Goal: Task Accomplishment & Management: Complete application form

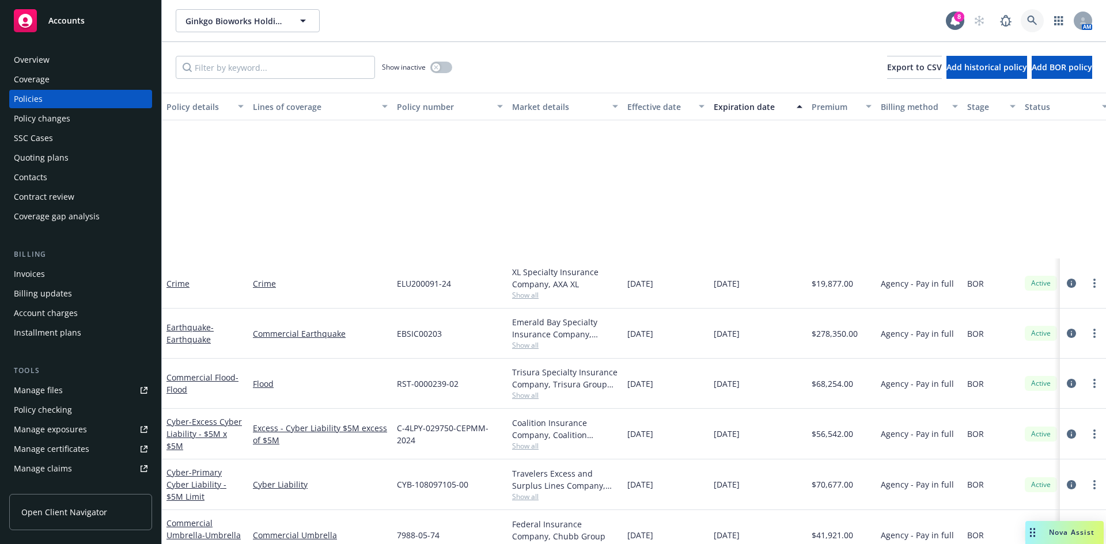
scroll to position [230, 0]
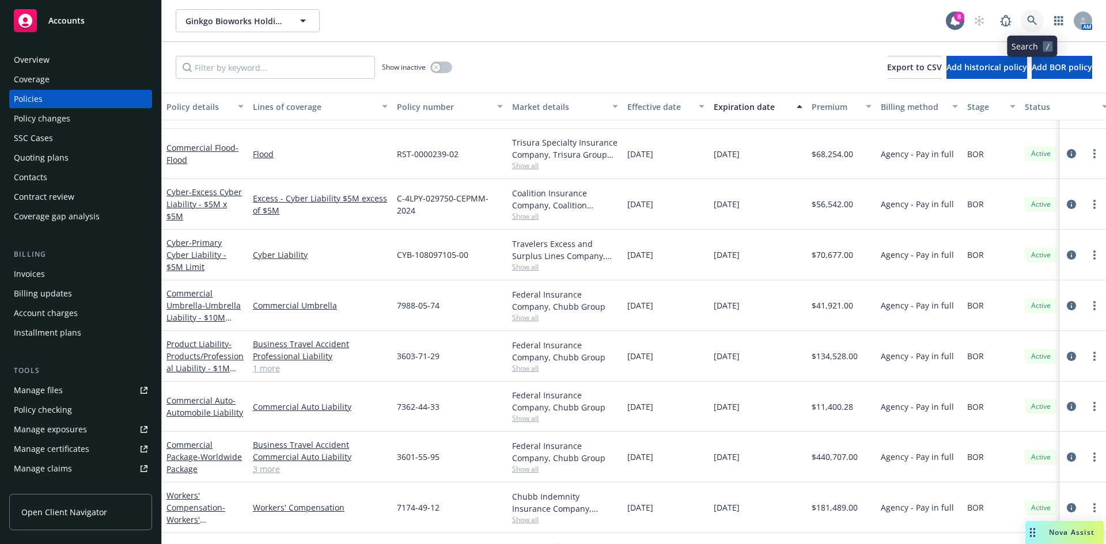
click at [1027, 24] on icon at bounding box center [1032, 21] width 10 height 10
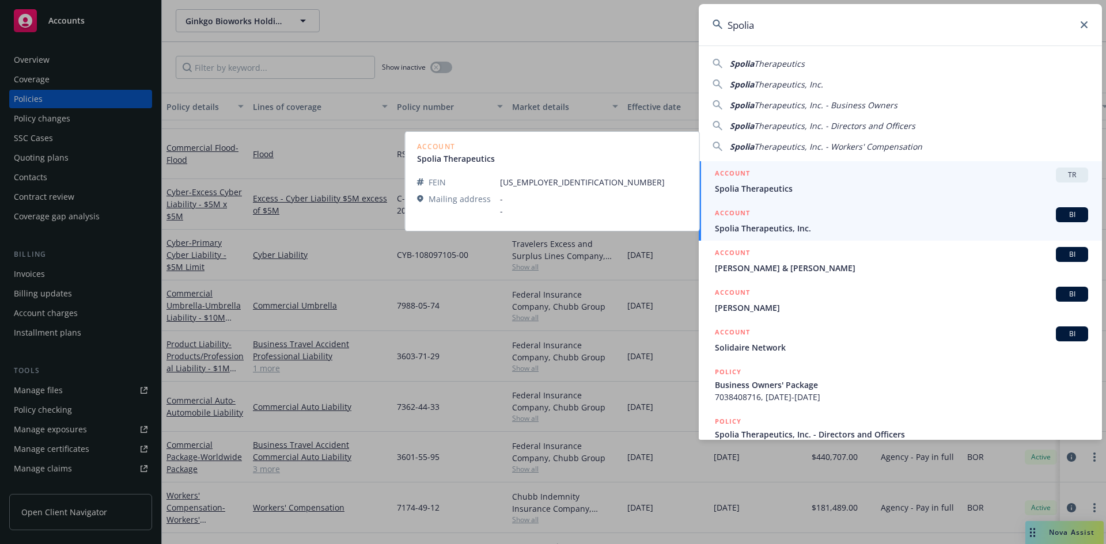
type input "Spolia"
click at [775, 225] on span "Spolia Therapeutics, Inc." at bounding box center [901, 228] width 373 height 12
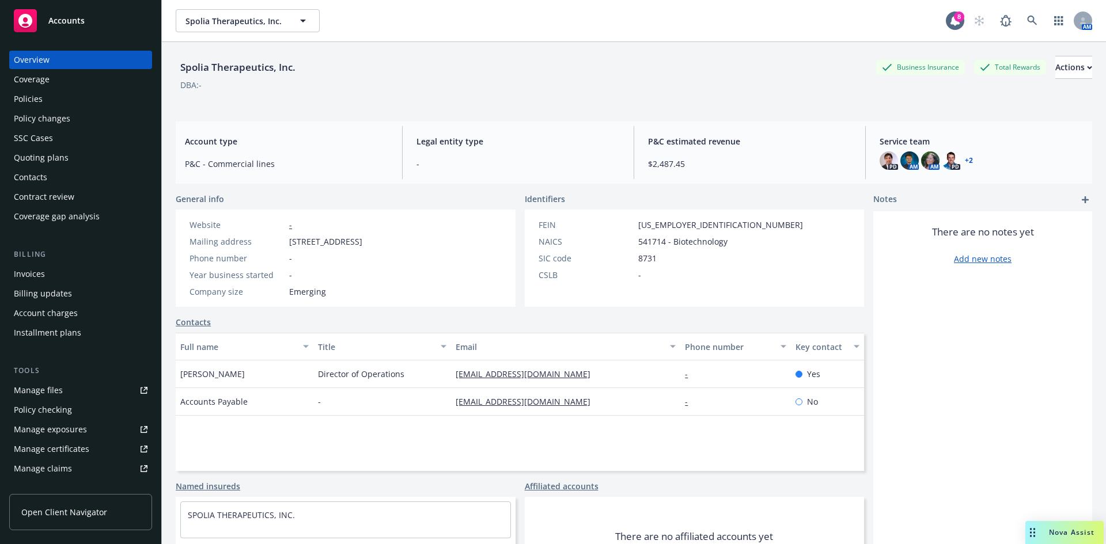
click at [36, 83] on div "Coverage" at bounding box center [32, 79] width 36 height 18
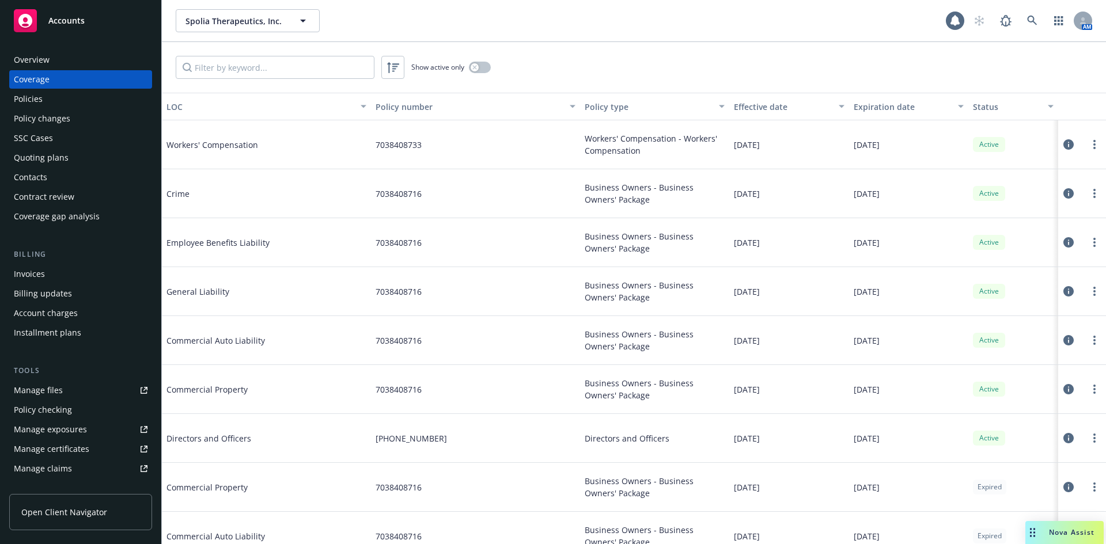
click at [32, 105] on div "Policies" at bounding box center [28, 99] width 29 height 18
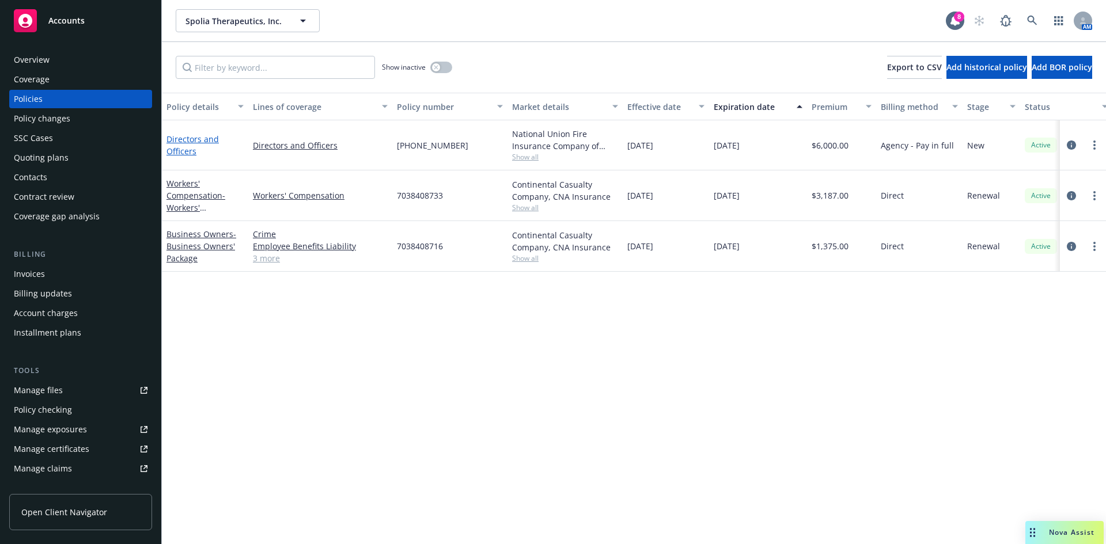
click at [191, 149] on link "Directors and Officers" at bounding box center [192, 145] width 52 height 23
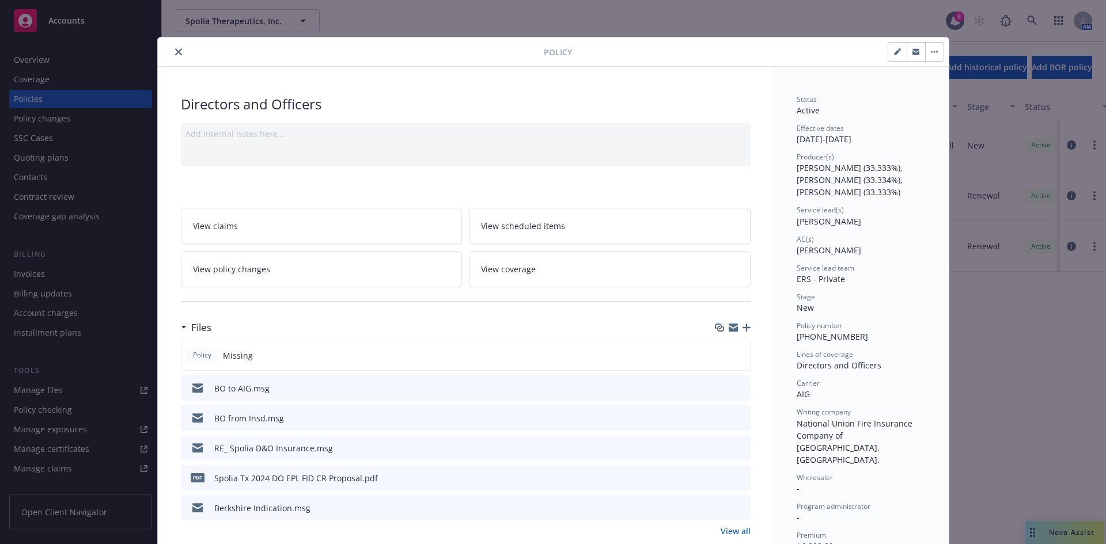
click at [743, 324] on icon "button" at bounding box center [746, 328] width 8 height 8
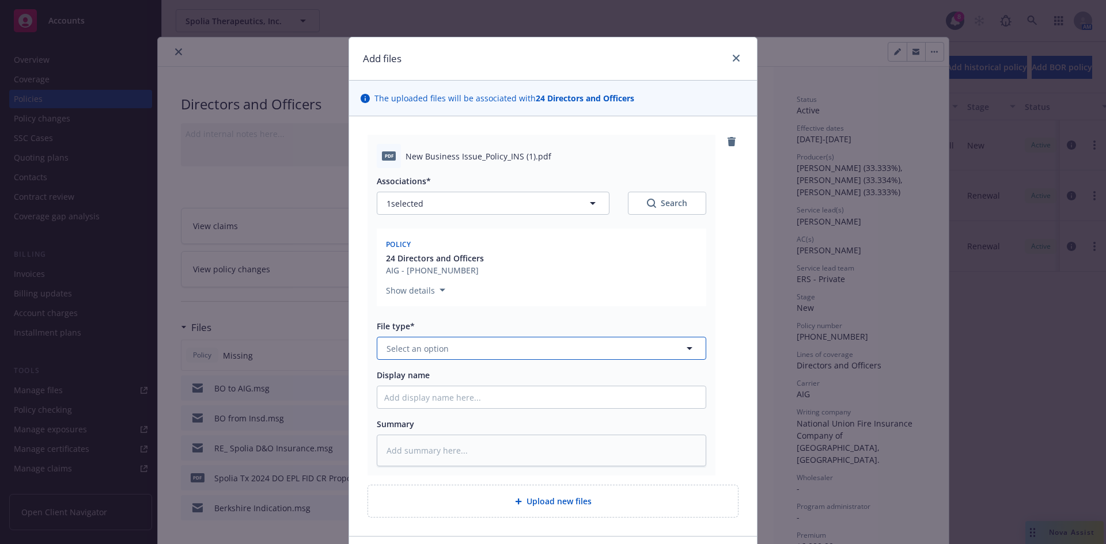
click at [415, 345] on span "Select an option" at bounding box center [417, 349] width 62 height 12
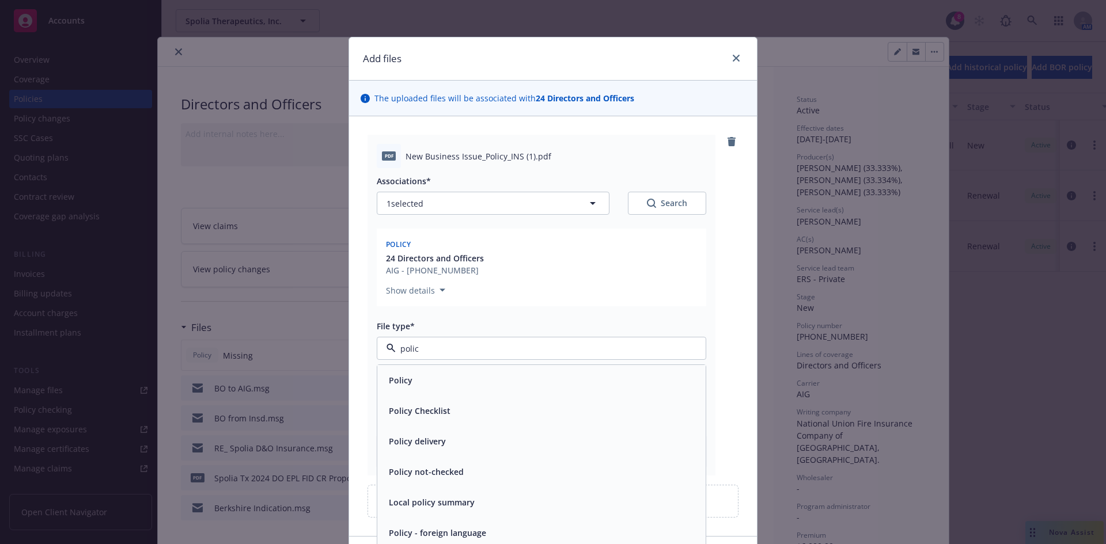
type input "policy"
click at [421, 374] on div "Policy" at bounding box center [541, 380] width 314 height 17
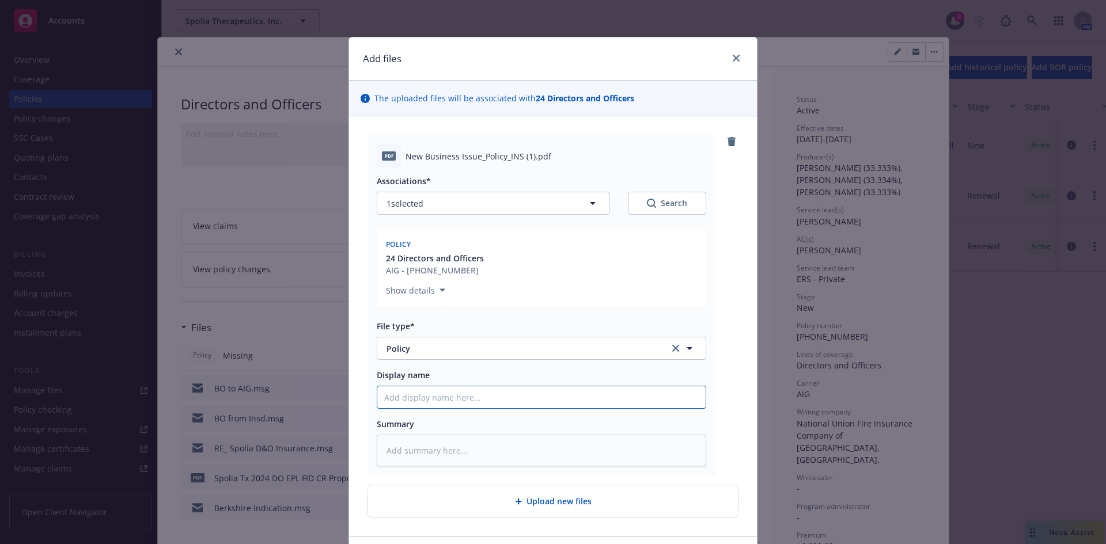
click at [411, 407] on input "Display name" at bounding box center [541, 397] width 328 height 22
paste input "Spolia"
type textarea "x"
type input "Spolia"
type textarea "x"
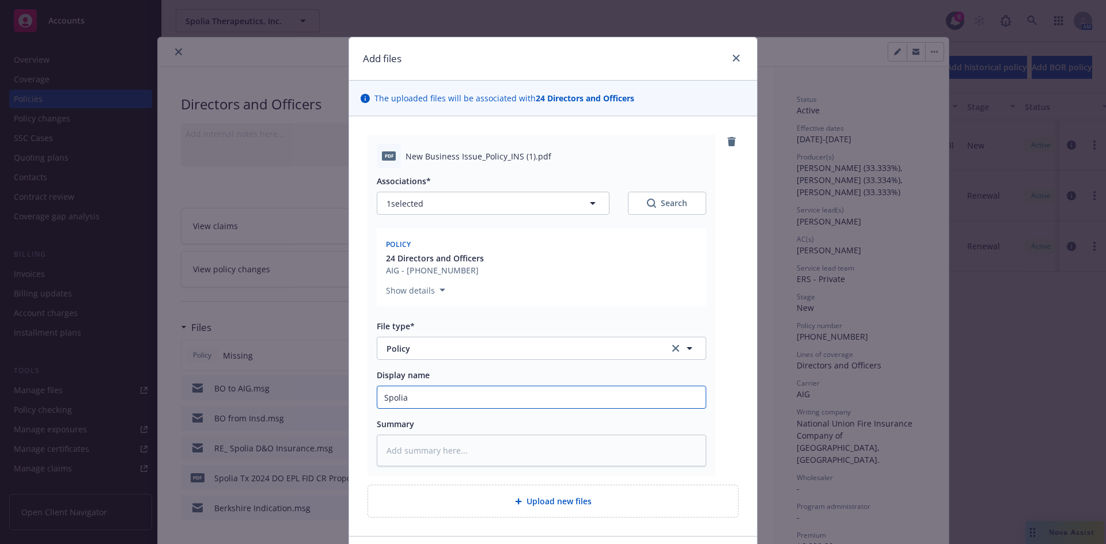
type input "Spolia"
click at [431, 404] on input "Spolia" at bounding box center [541, 397] width 328 height 22
paste input "Therapeutics"
type textarea "x"
type input "Spolia Therapeutics"
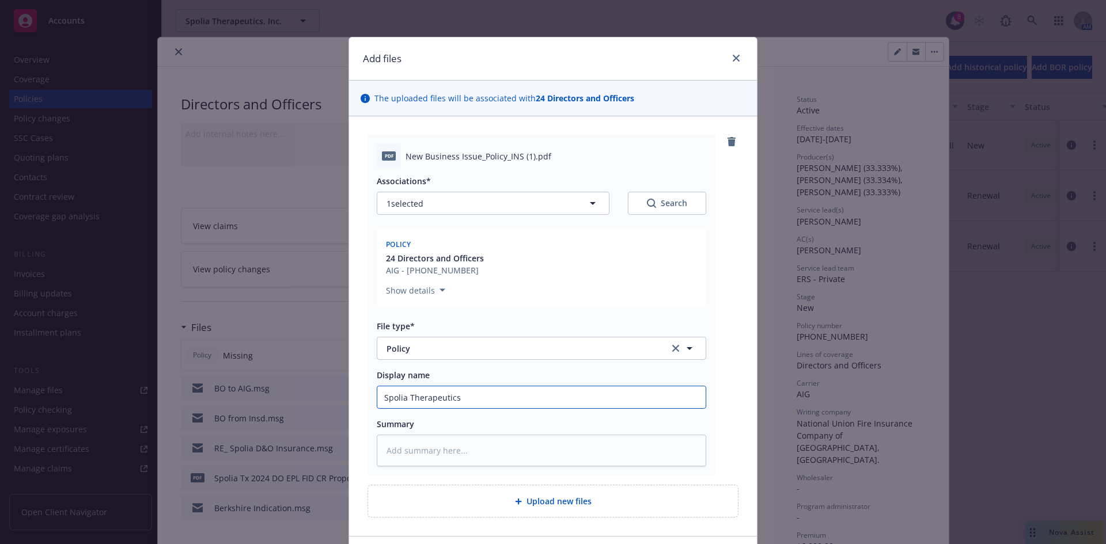
type textarea "x"
type input "Spolia Therapeutics,"
type textarea "x"
type input "Spolia Therapeutics,"
type textarea "x"
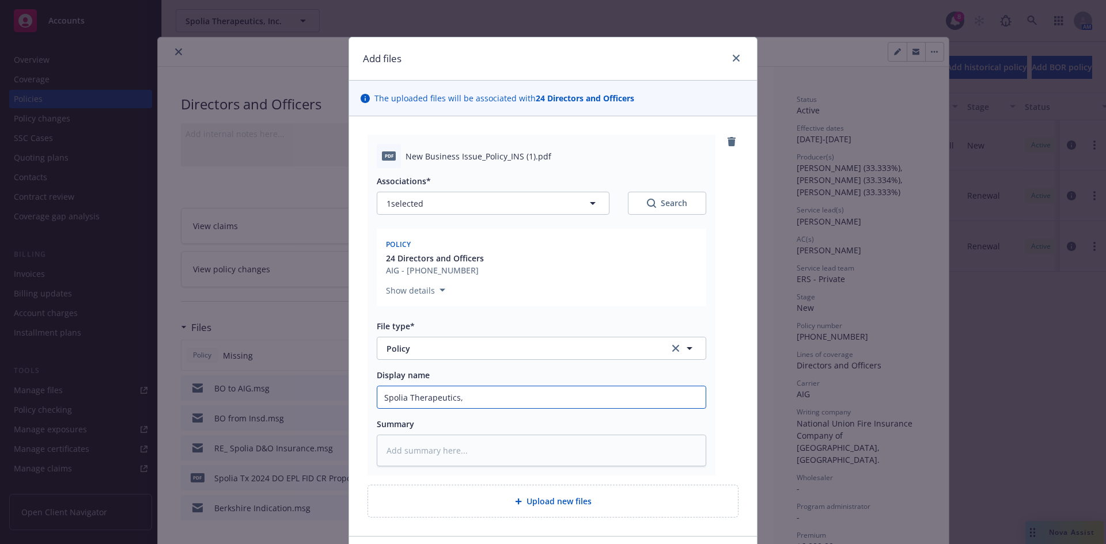
type input "Spolia Therapeutics, I"
type textarea "x"
type input "Spolia Therapeutics, In"
type textarea "x"
type input "Spolia Therapeutics, Inc"
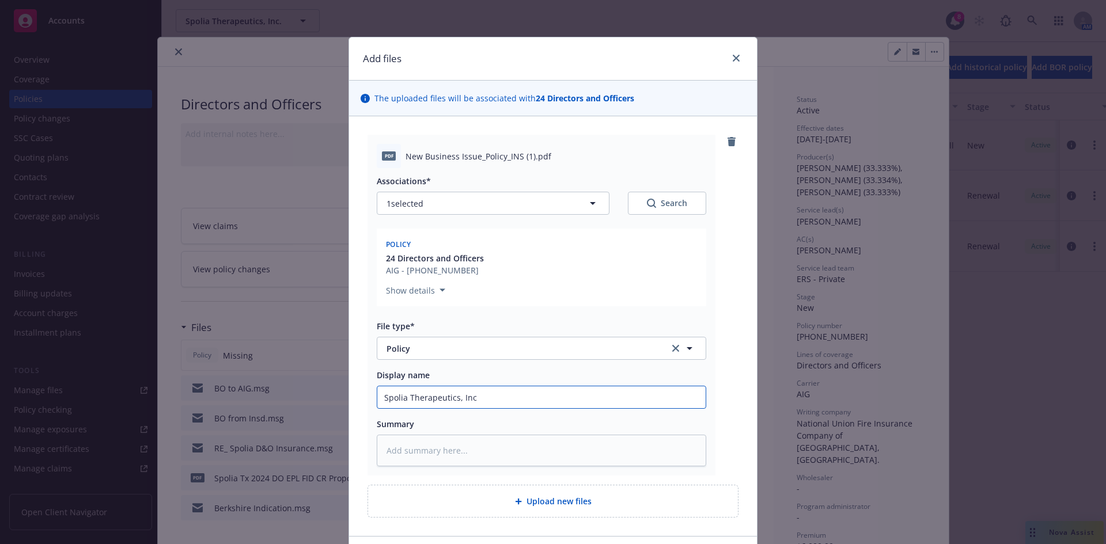
type textarea "x"
type input "Spolia Therapeutics, Inc 2"
type textarea "x"
type input "Spolia Therapeutics, Inc 20"
type textarea "x"
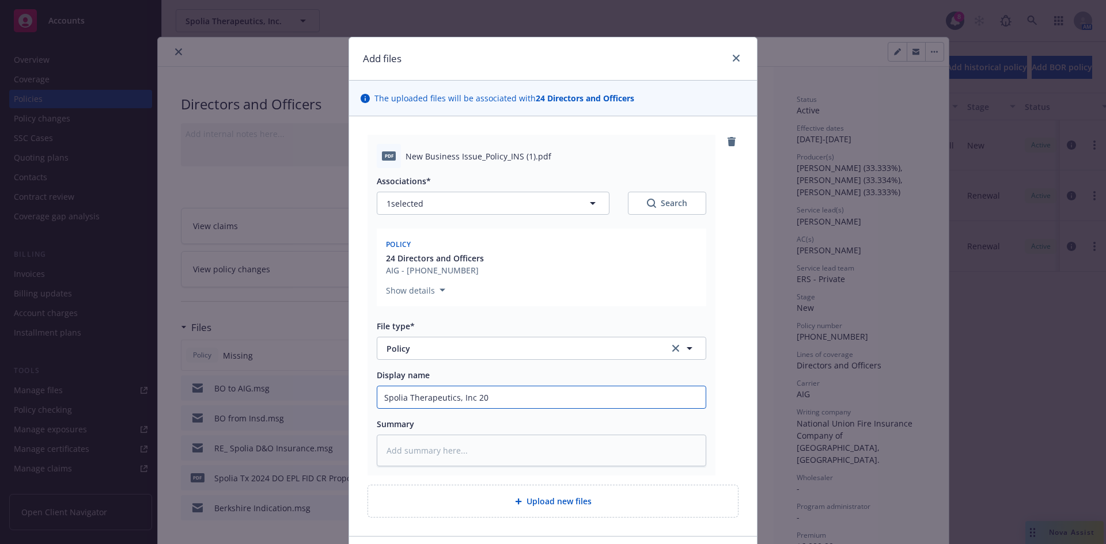
type input "Spolia Therapeutics, Inc 202"
type textarea "x"
type input "Spolia Therapeutics, Inc 2024"
type textarea "x"
type input "Spolia Therapeutics, Inc 2024-"
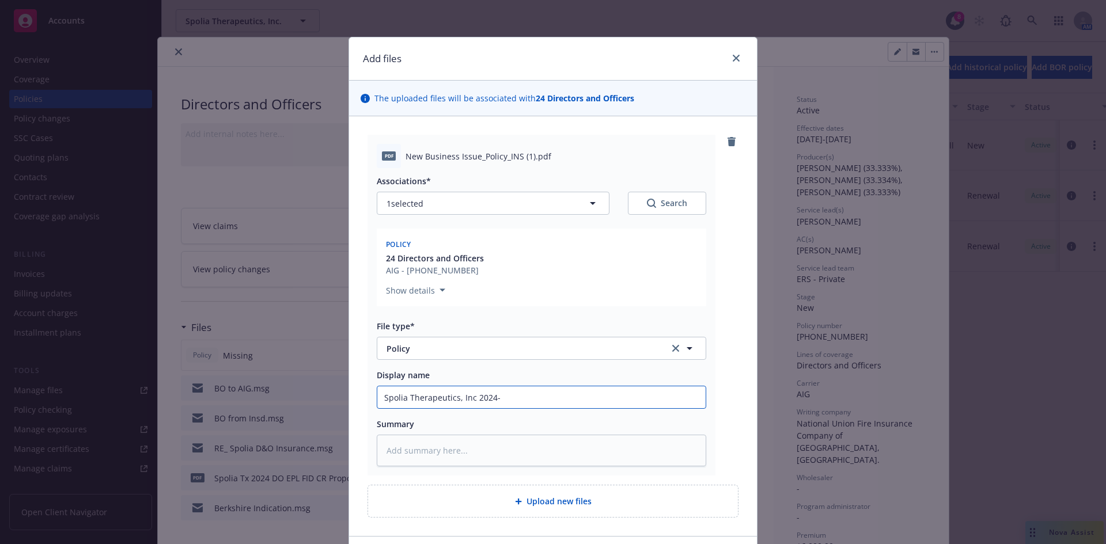
type textarea "x"
type input "Spolia Therapeutics, Inc 2024-2"
type textarea "x"
type input "Spolia Therapeutics, Inc 2024-25"
type textarea "x"
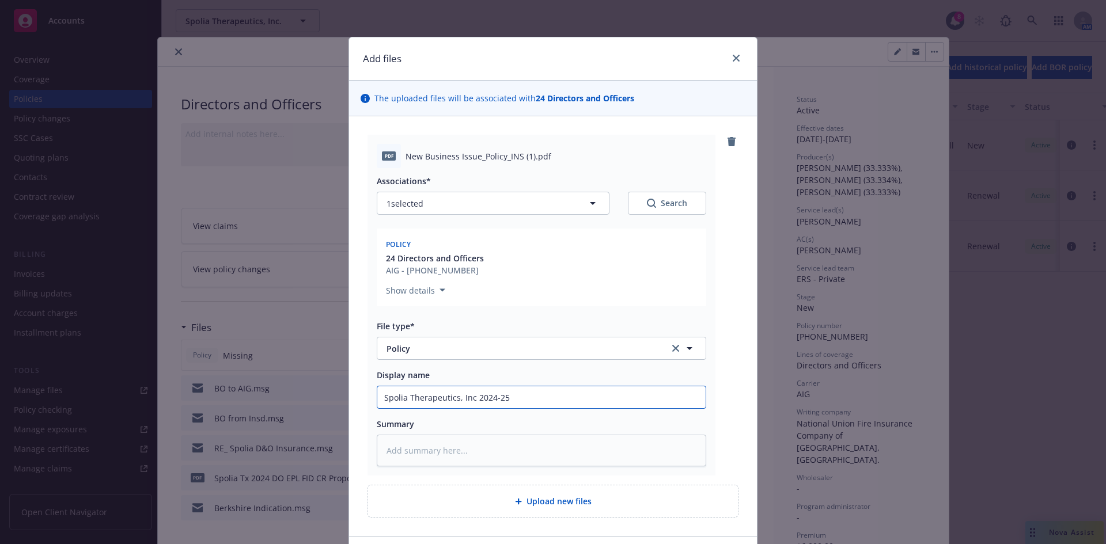
type input "Spolia Therapeutics, Inc 2024-25"
type textarea "x"
type input "Spolia Therapeutics, Inc 2024-25 D"
type textarea "x"
type input "Spolia Therapeutics, Inc 2024-25 D&"
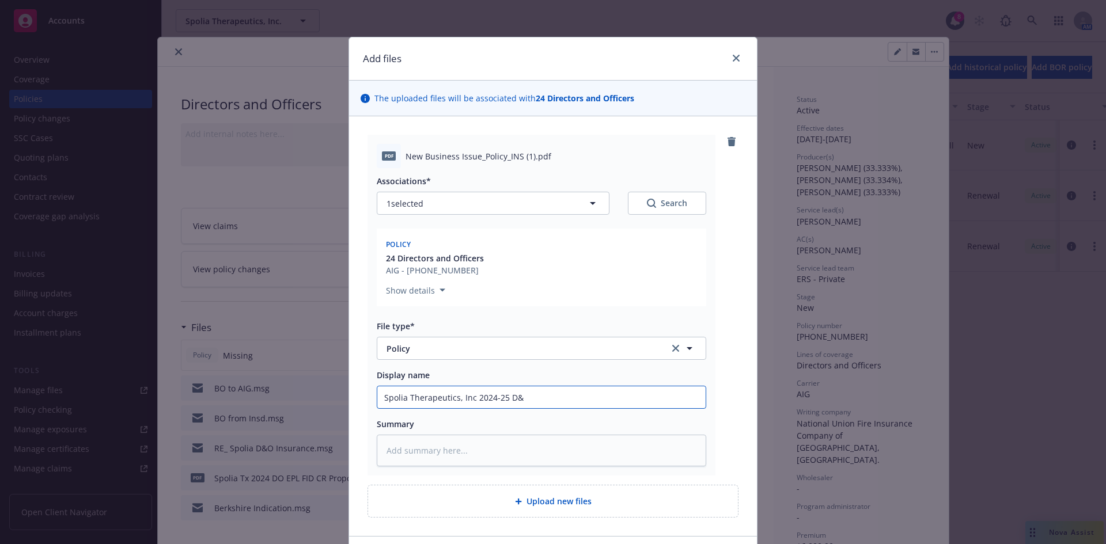
type textarea "x"
type input "Spolia Therapeutics, Inc 2024-25 D&O"
type textarea "x"
type input "Spolia Therapeutics, Inc 2024-25 D&O"
type textarea "x"
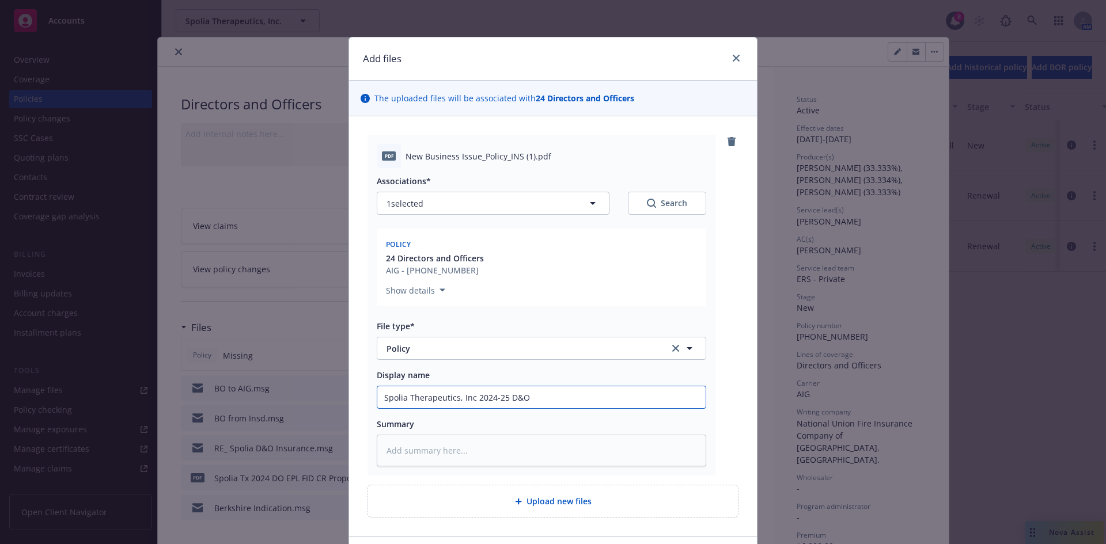
type input "Spolia Therapeutics, Inc 2024-25 D&O P"
type textarea "x"
type input "Spolia Therapeutics, Inc 2024-25 D&O Po"
type textarea "x"
type input "Spolia Therapeutics, Inc 2024-25 D&O Pol"
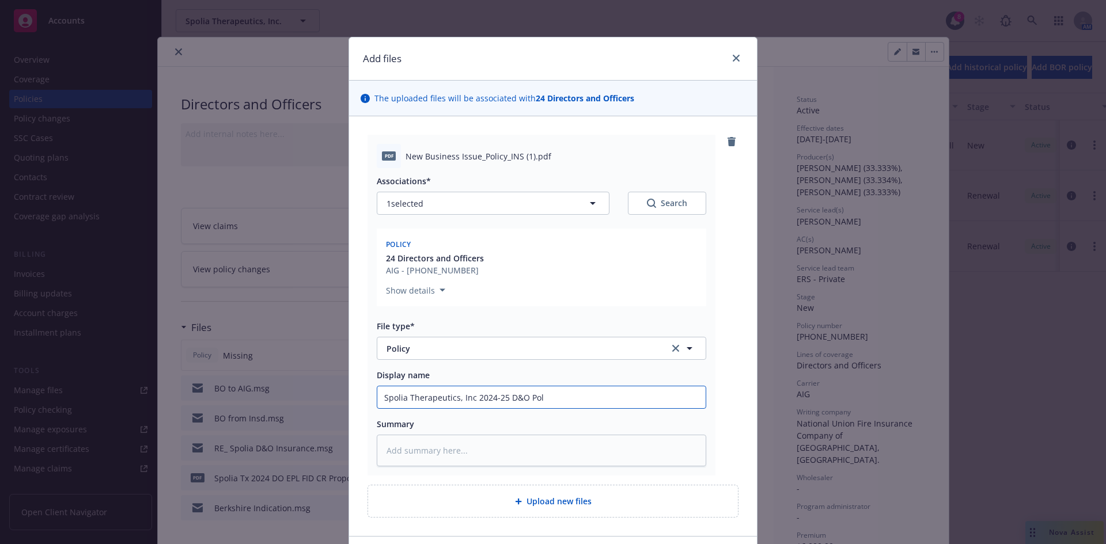
type textarea "x"
type input "Spolia Therapeutics, Inc 2024-25 D&O Poli"
type textarea "x"
type input "Spolia Therapeutics, Inc 2024-25 D&O Policy"
type textarea "x"
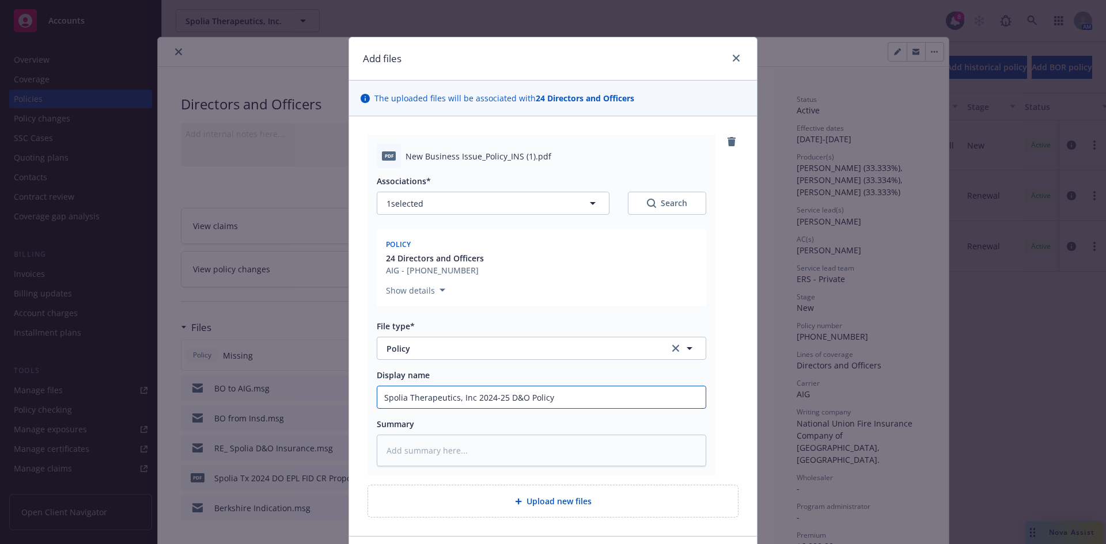
type input "Spolia Therapeutics, Inc 2024-25 D&O Policy"
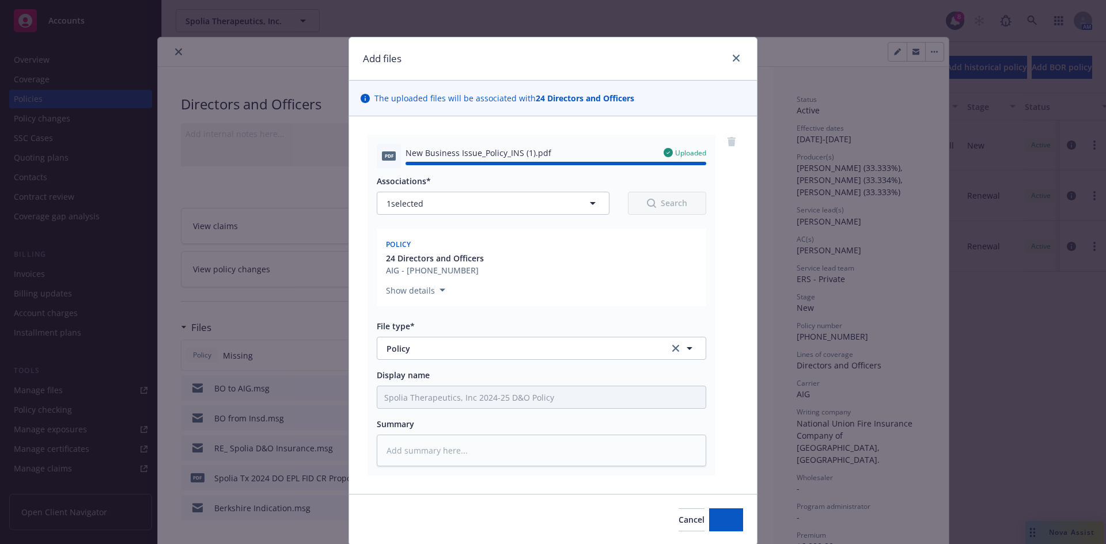
type textarea "x"
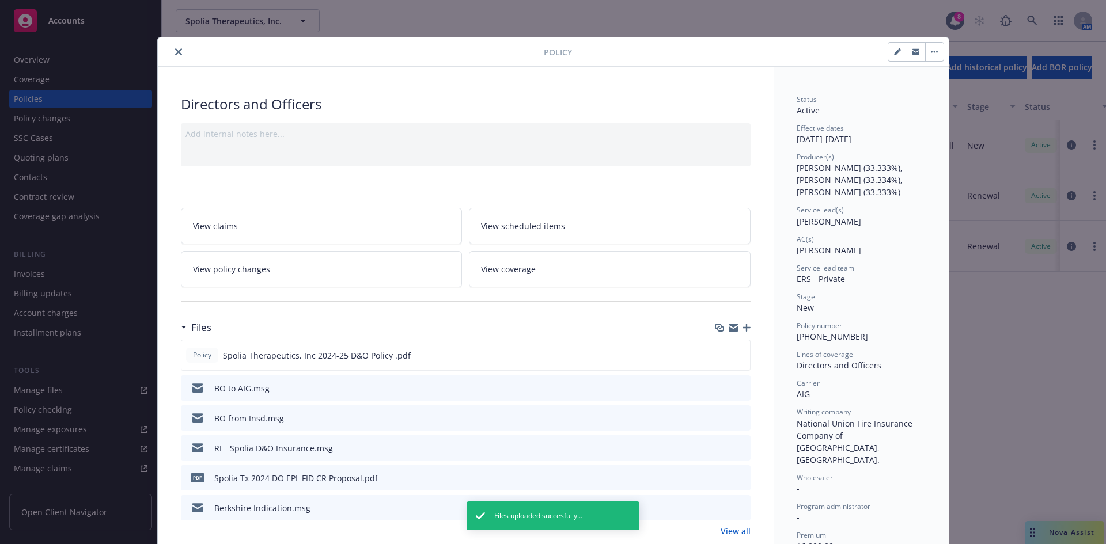
click at [175, 48] on icon "close" at bounding box center [178, 51] width 7 height 7
